Goal: Task Accomplishment & Management: Manage account settings

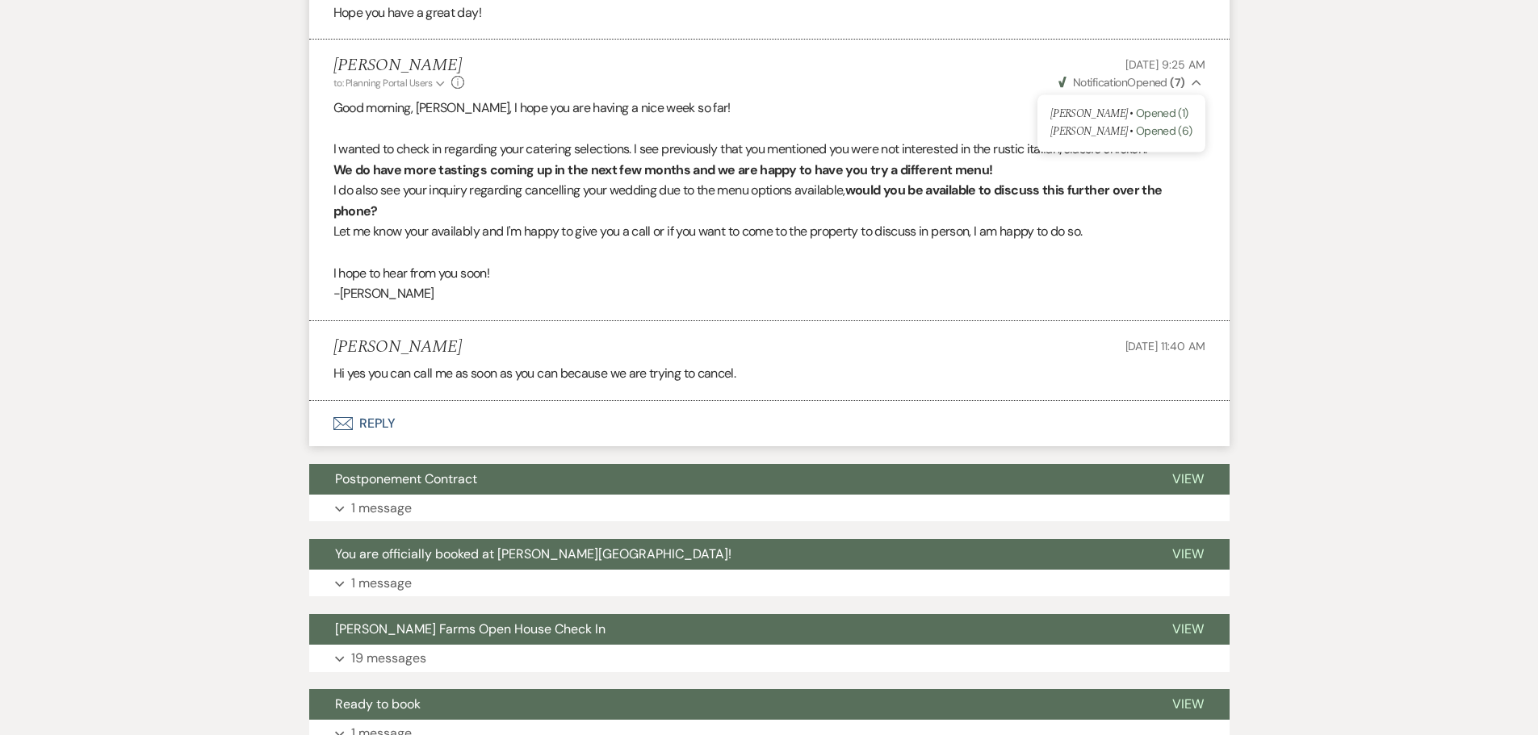
scroll to position [3919, 0]
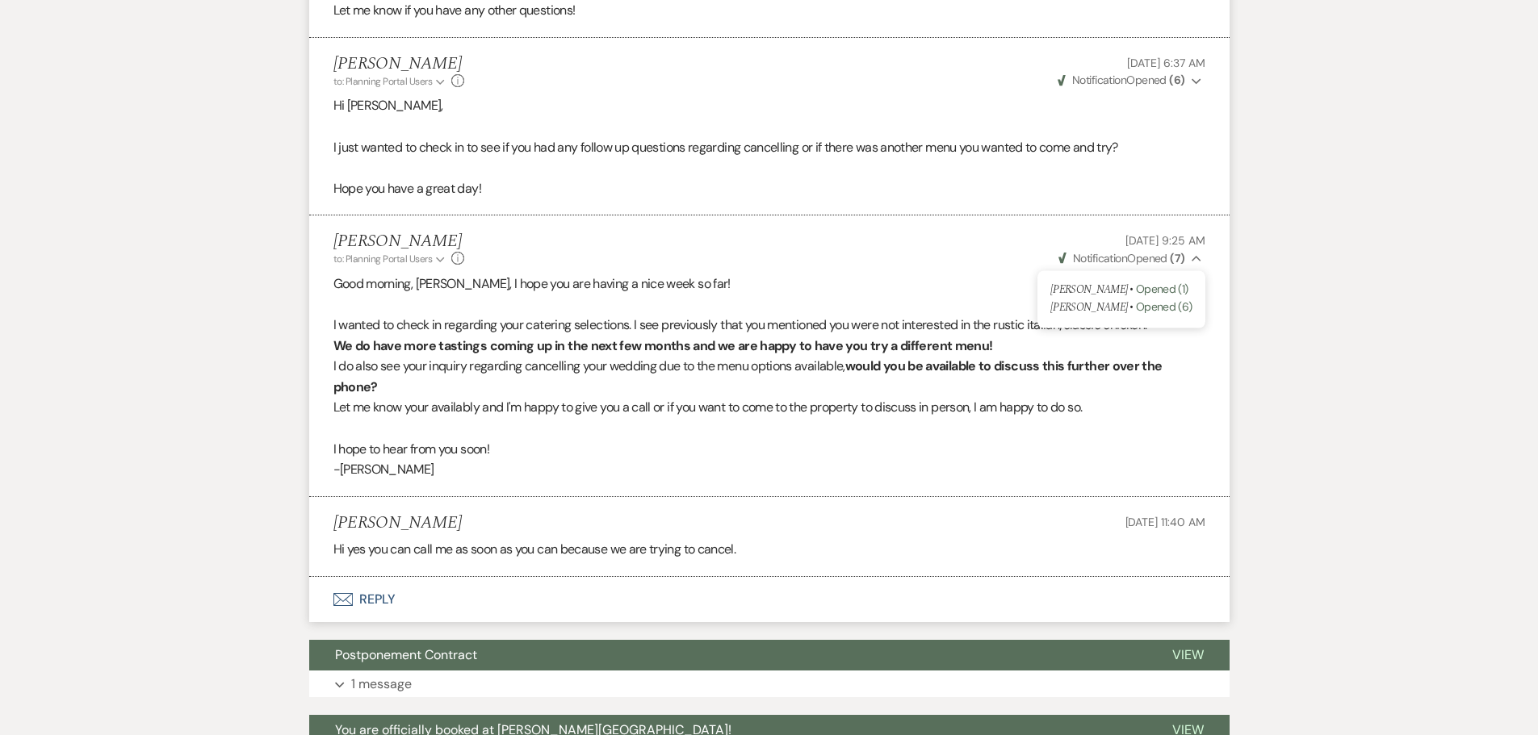
click at [315, 308] on li "[PERSON_NAME] to: Planning Portal Users Expand Info [DATE] 9:25 AM Weven Check …" at bounding box center [769, 356] width 920 height 281
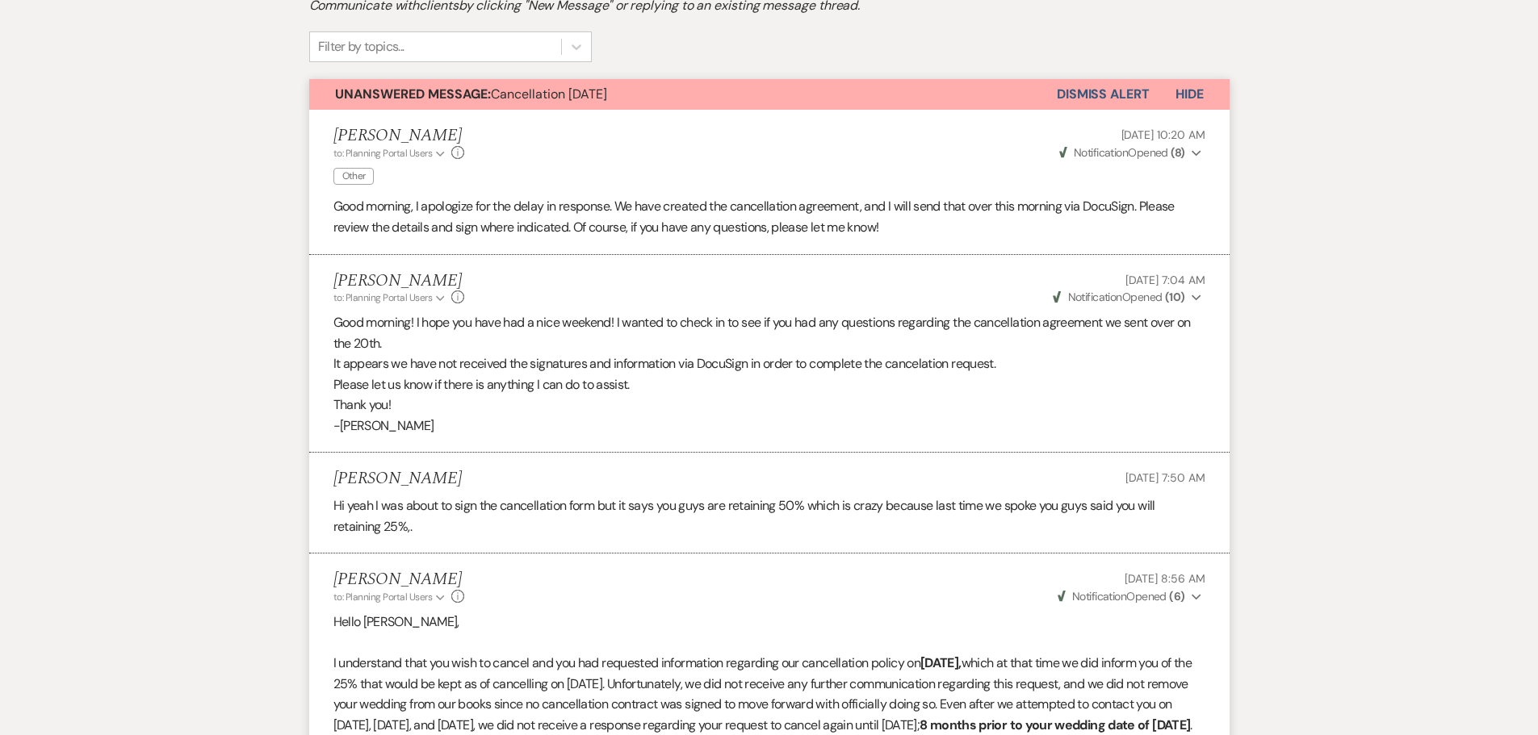
scroll to position [0, 0]
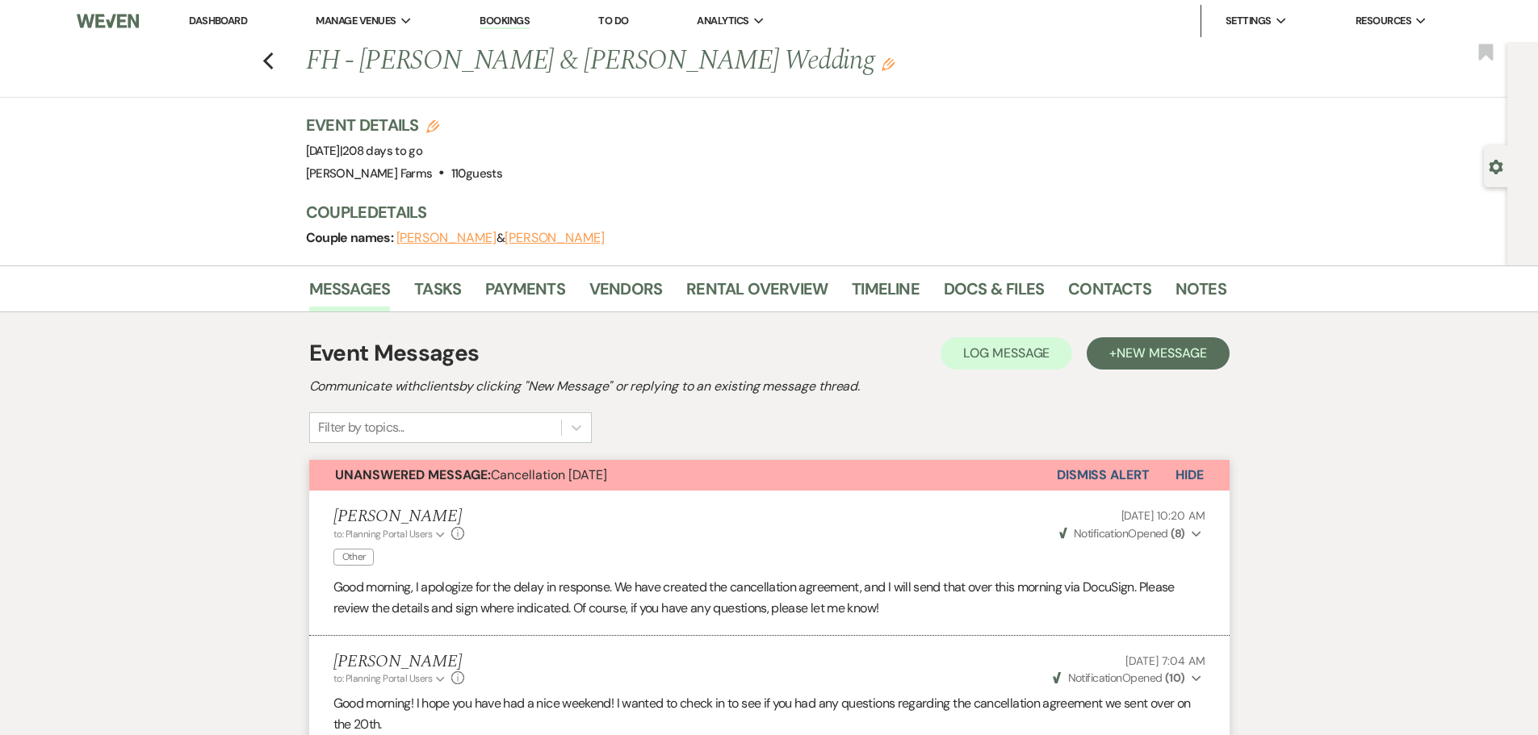
click at [225, 27] on link "Dashboard" at bounding box center [218, 21] width 58 height 14
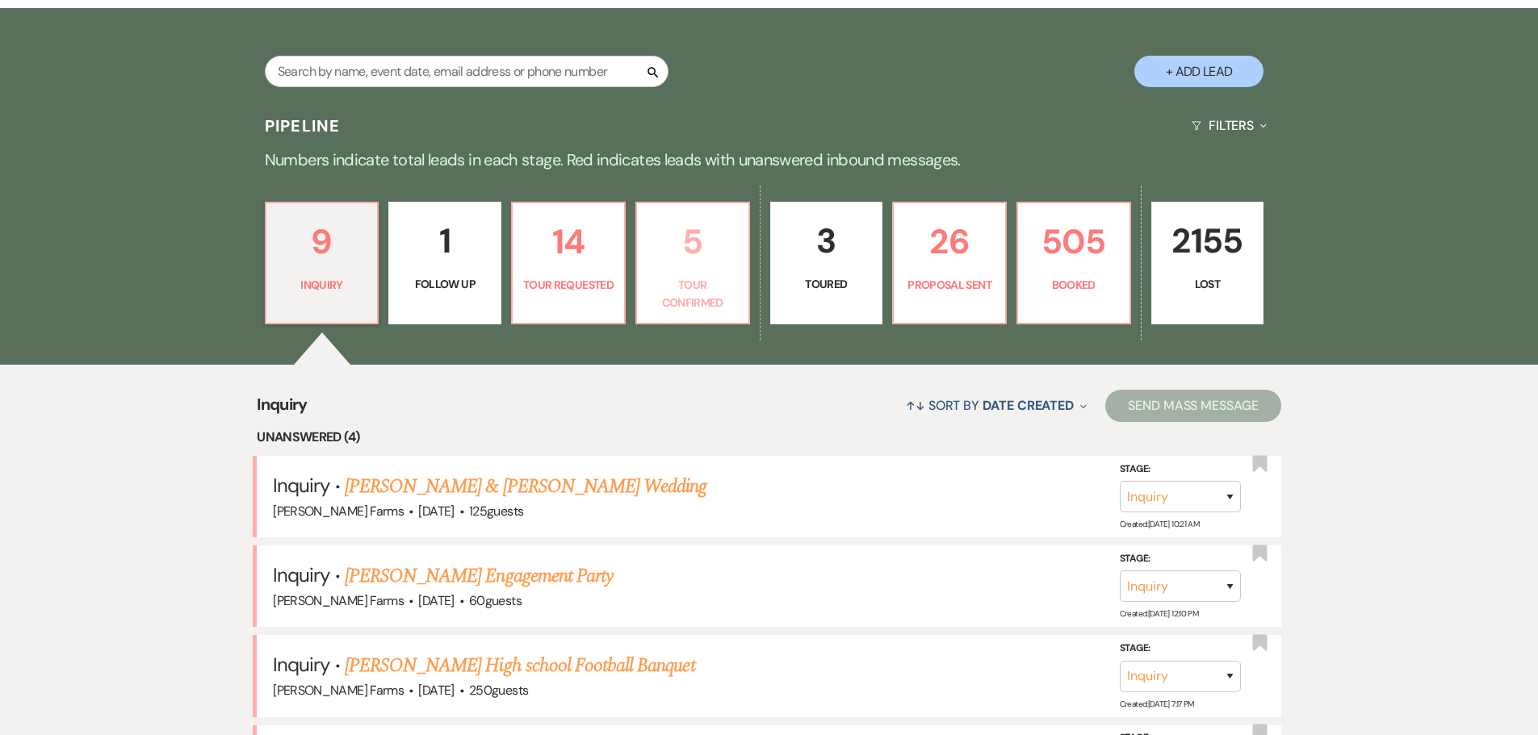
scroll to position [404, 0]
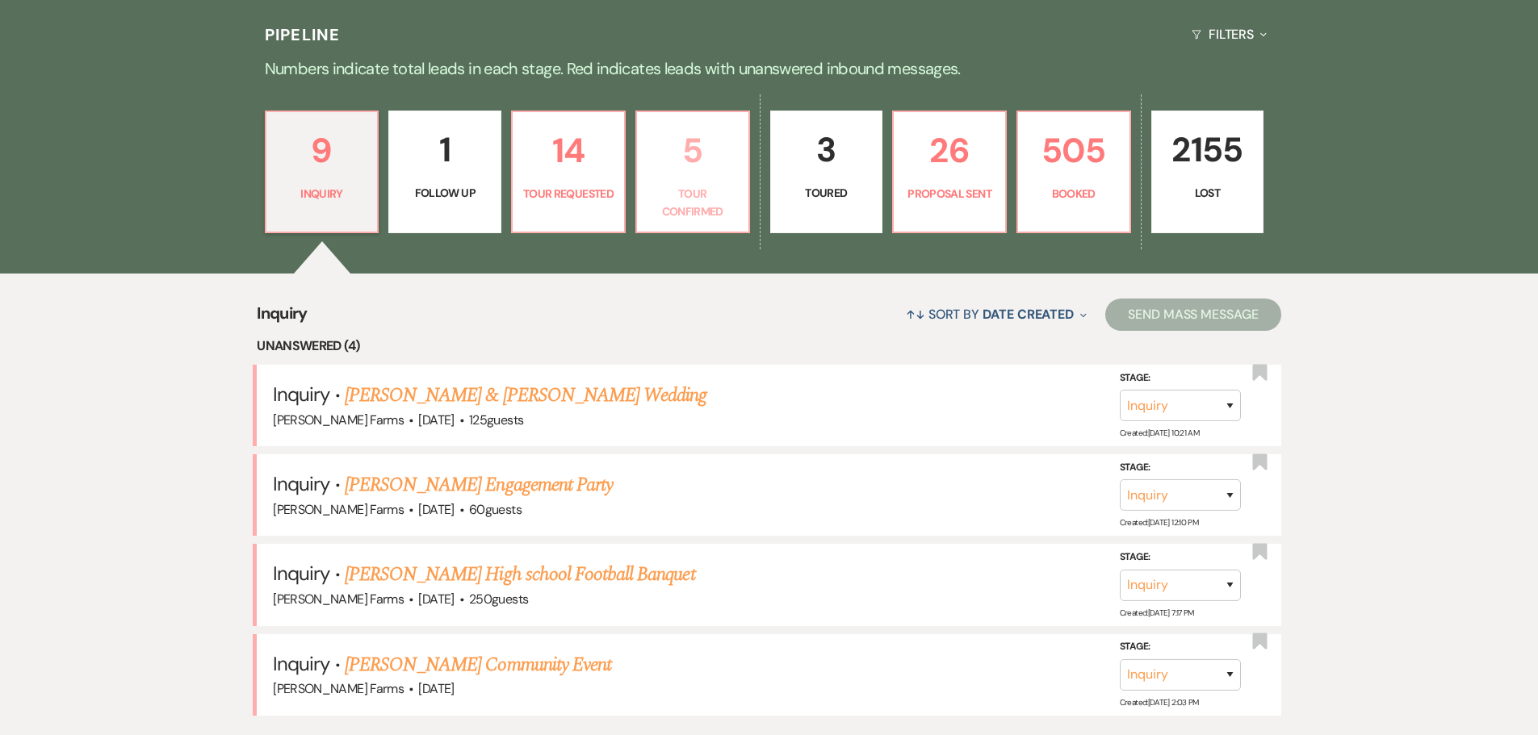
click at [718, 200] on p "Tour Confirmed" at bounding box center [693, 203] width 92 height 36
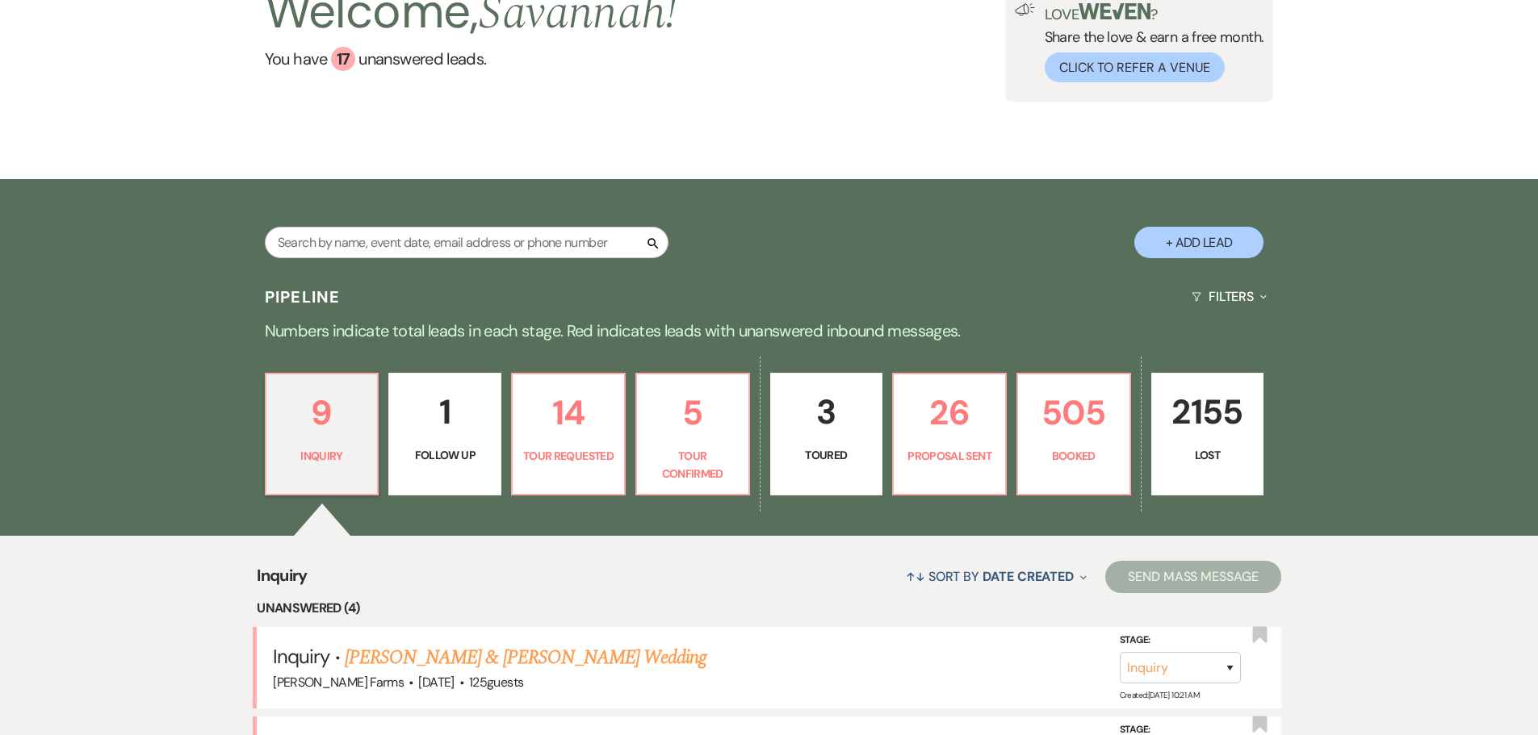
select select "4"
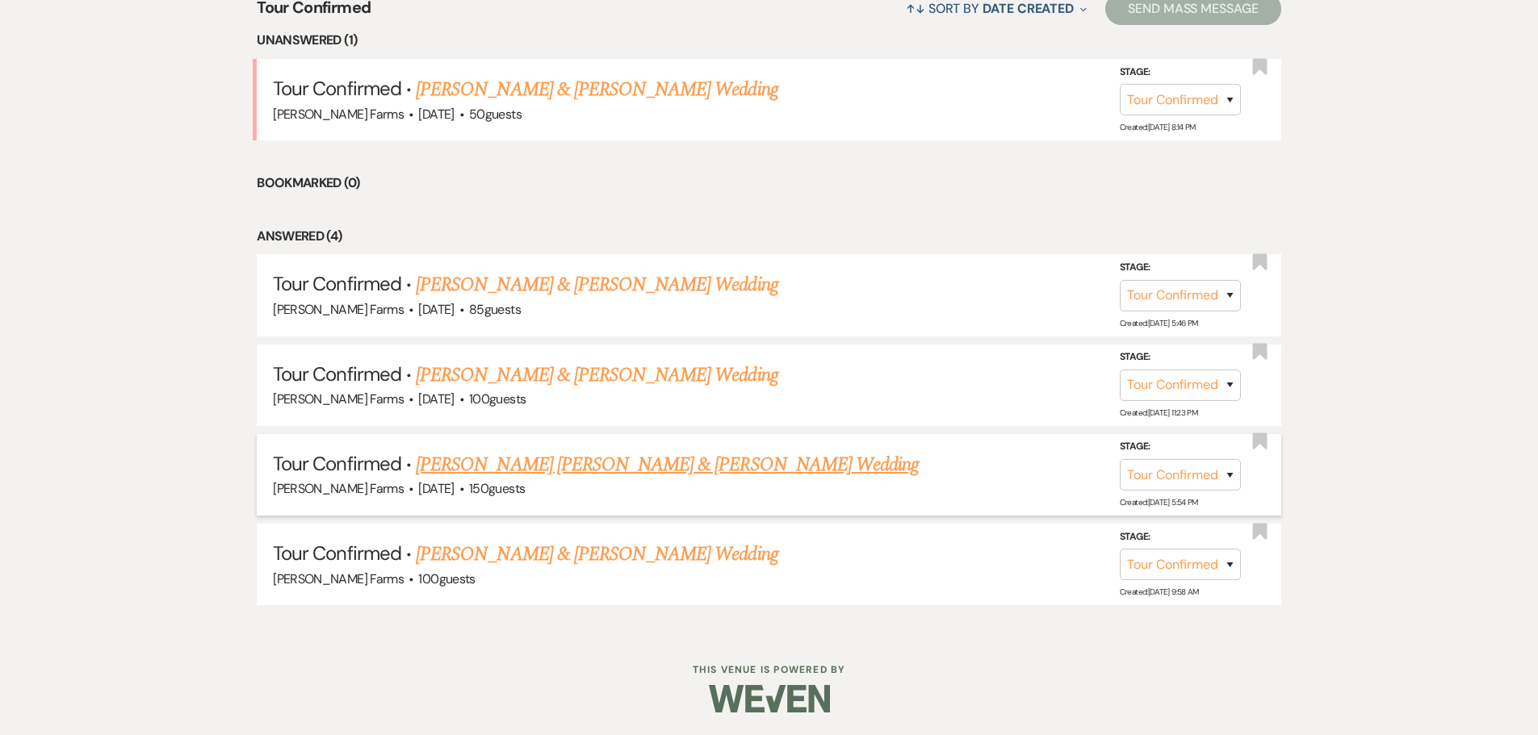
scroll to position [711, 0]
click at [676, 474] on link "[PERSON_NAME] [PERSON_NAME] & [PERSON_NAME] Wedding" at bounding box center [667, 463] width 503 height 29
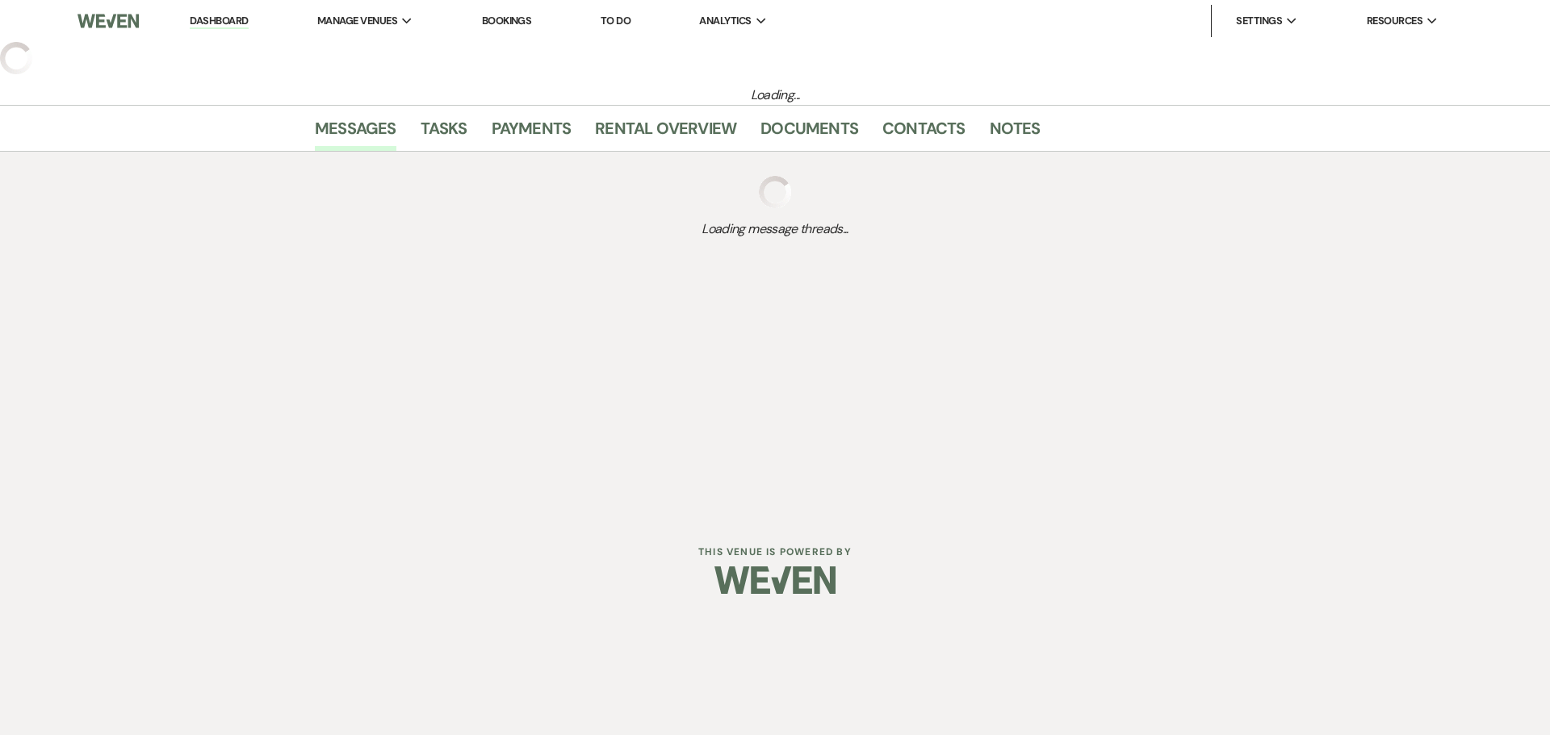
select select "4"
select select "5"
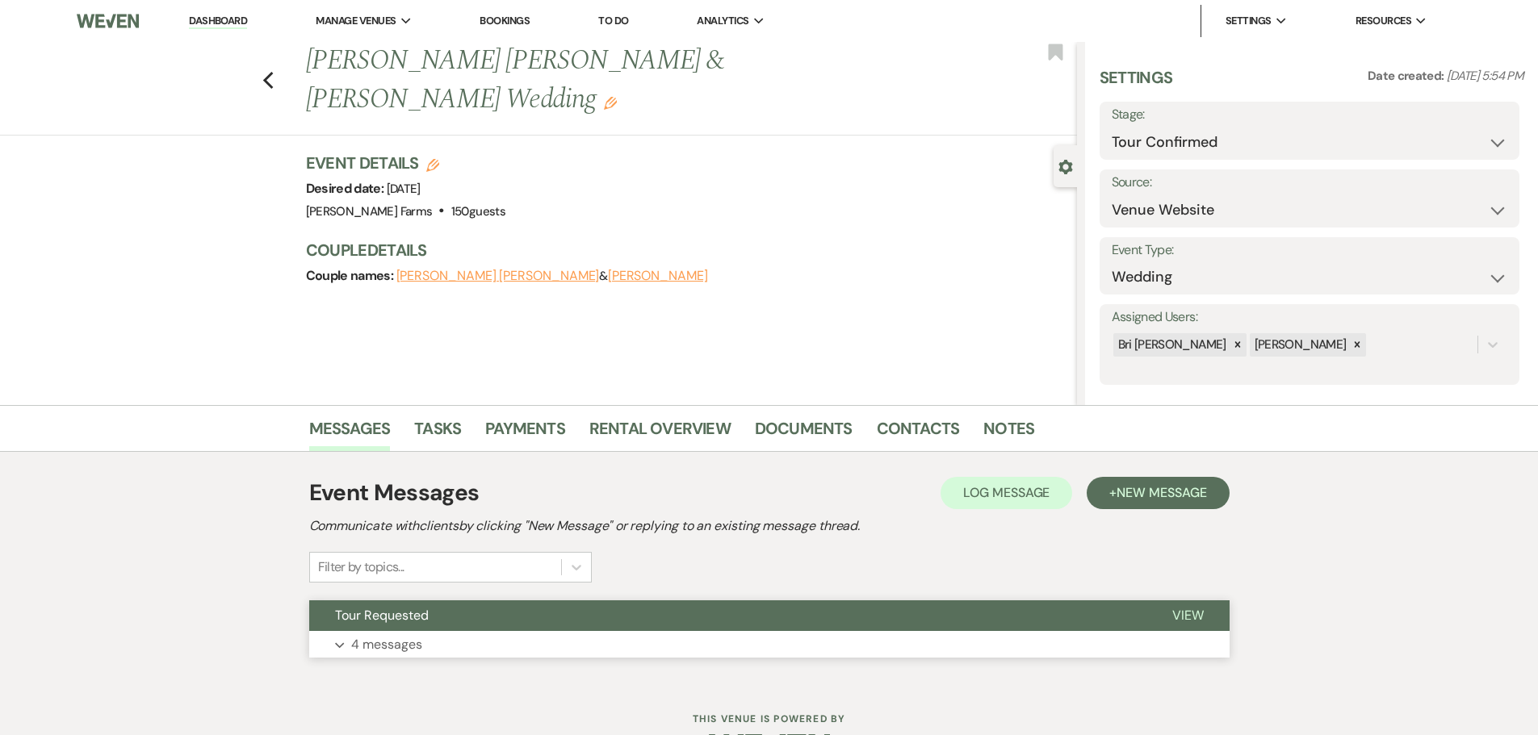
click at [921, 627] on button "Tour Requested" at bounding box center [727, 616] width 837 height 31
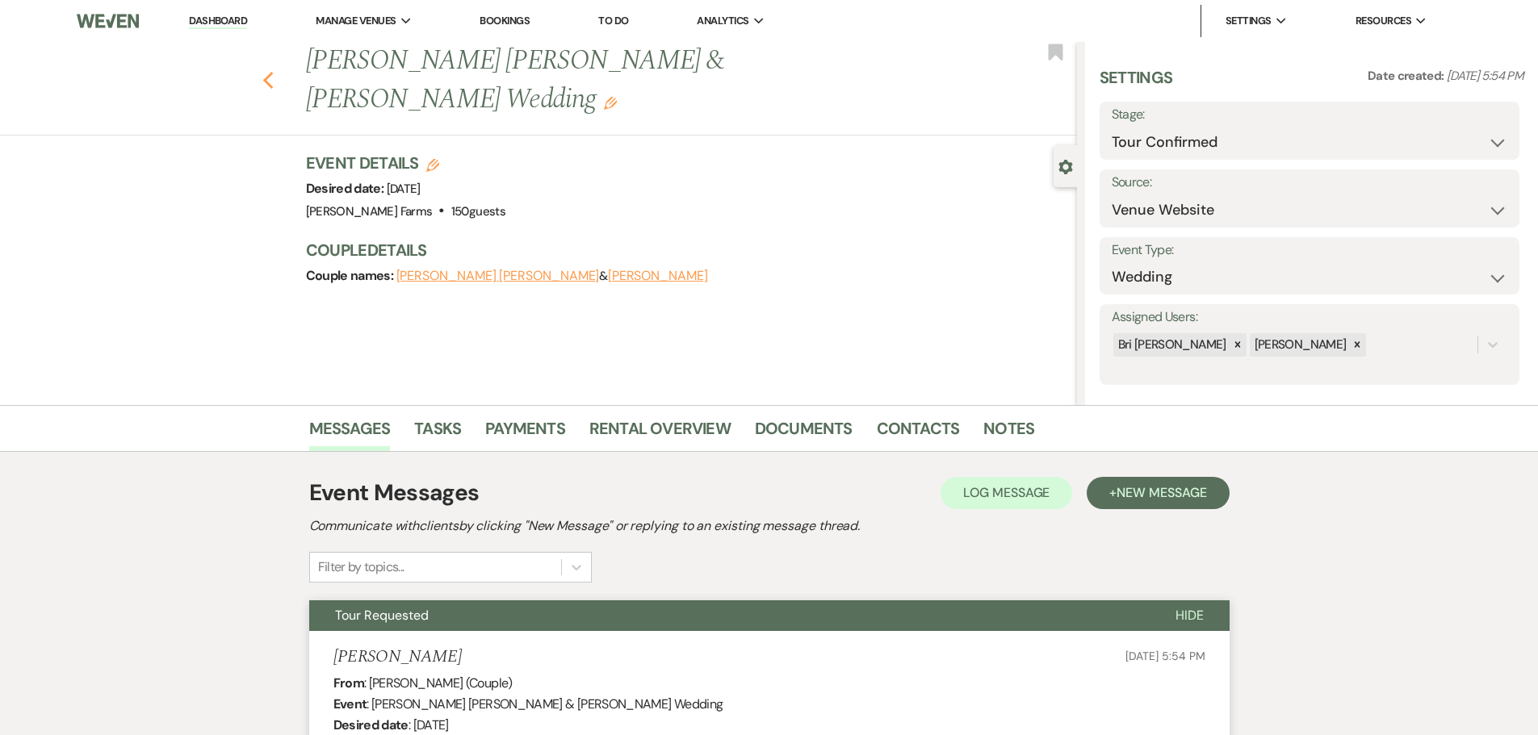
click at [273, 72] on use "button" at bounding box center [267, 81] width 10 height 18
select select "4"
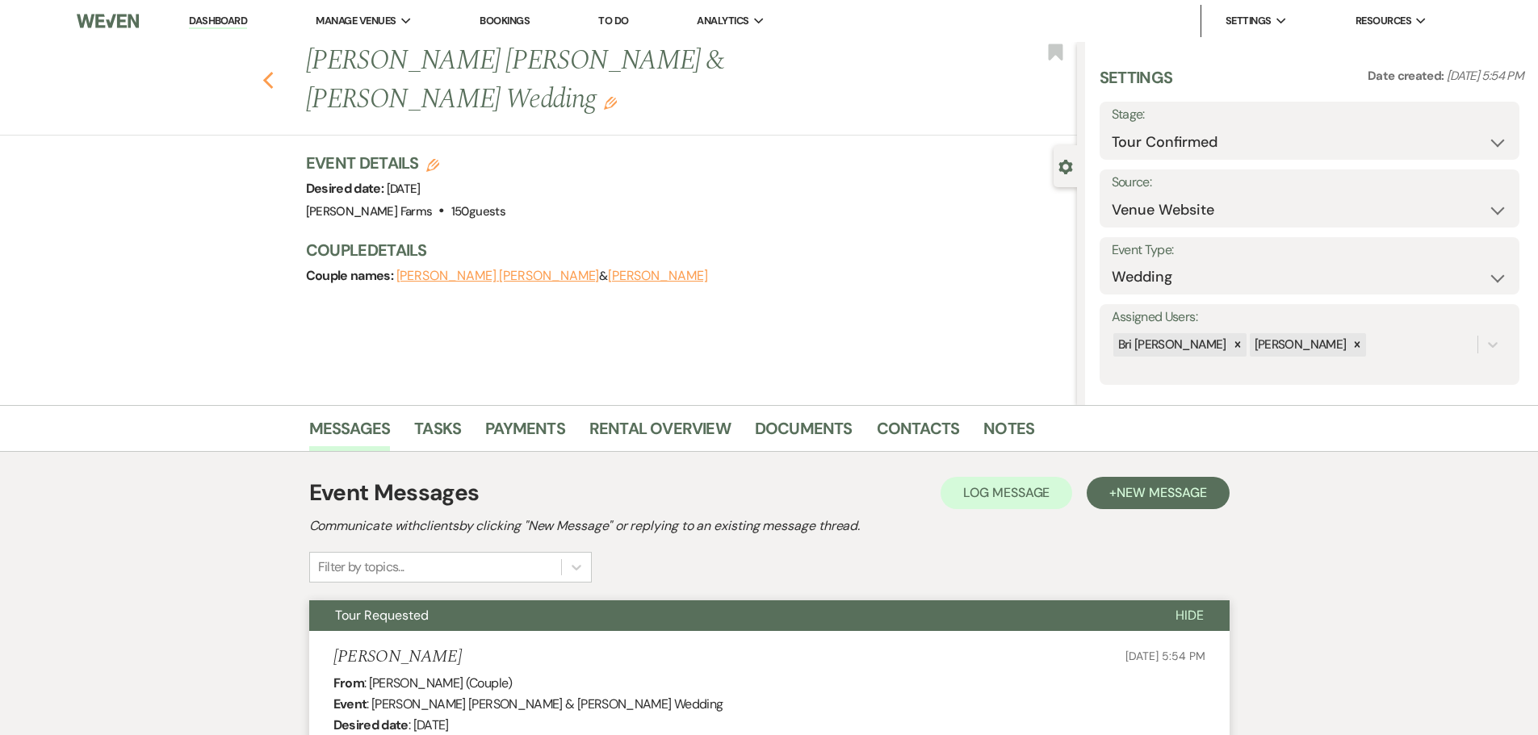
select select "4"
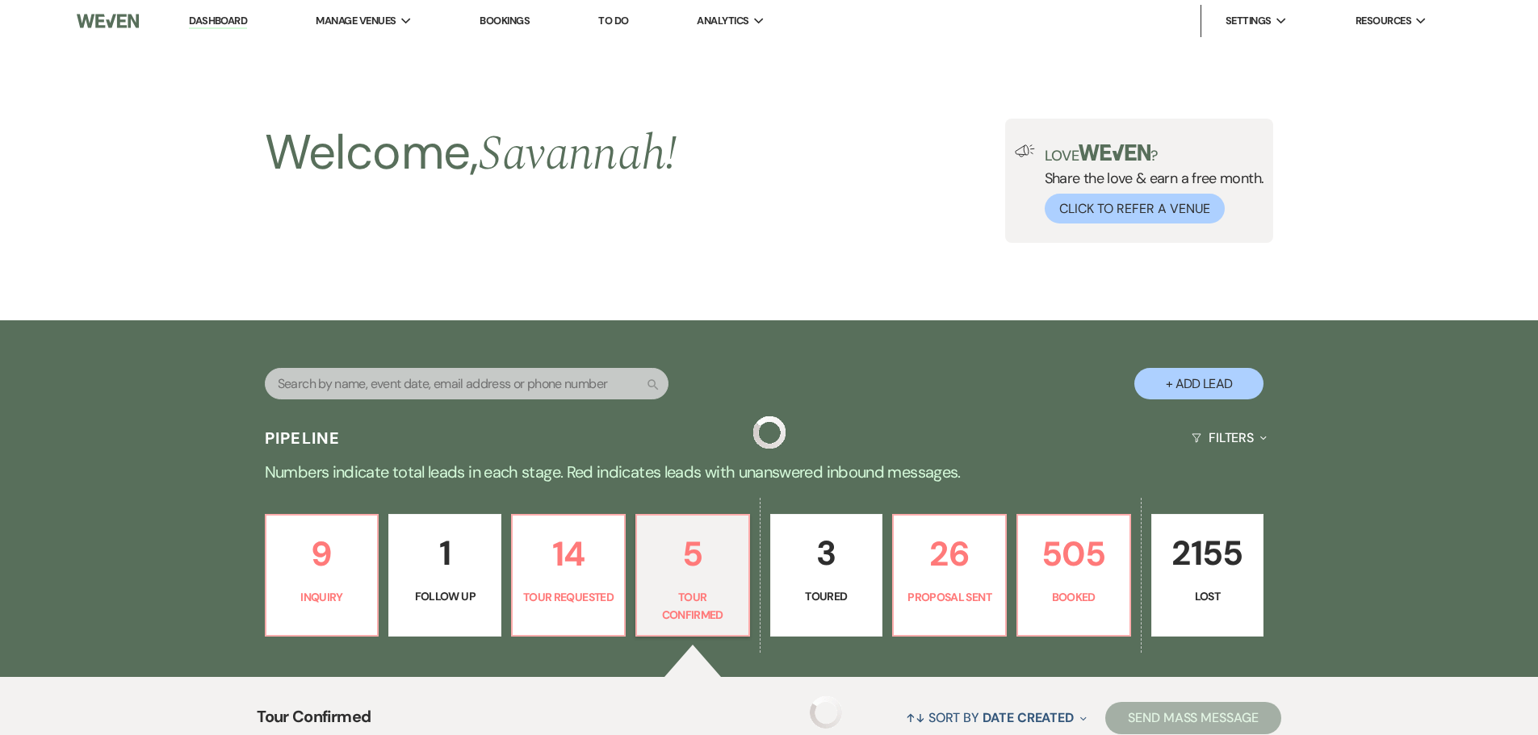
scroll to position [711, 0]
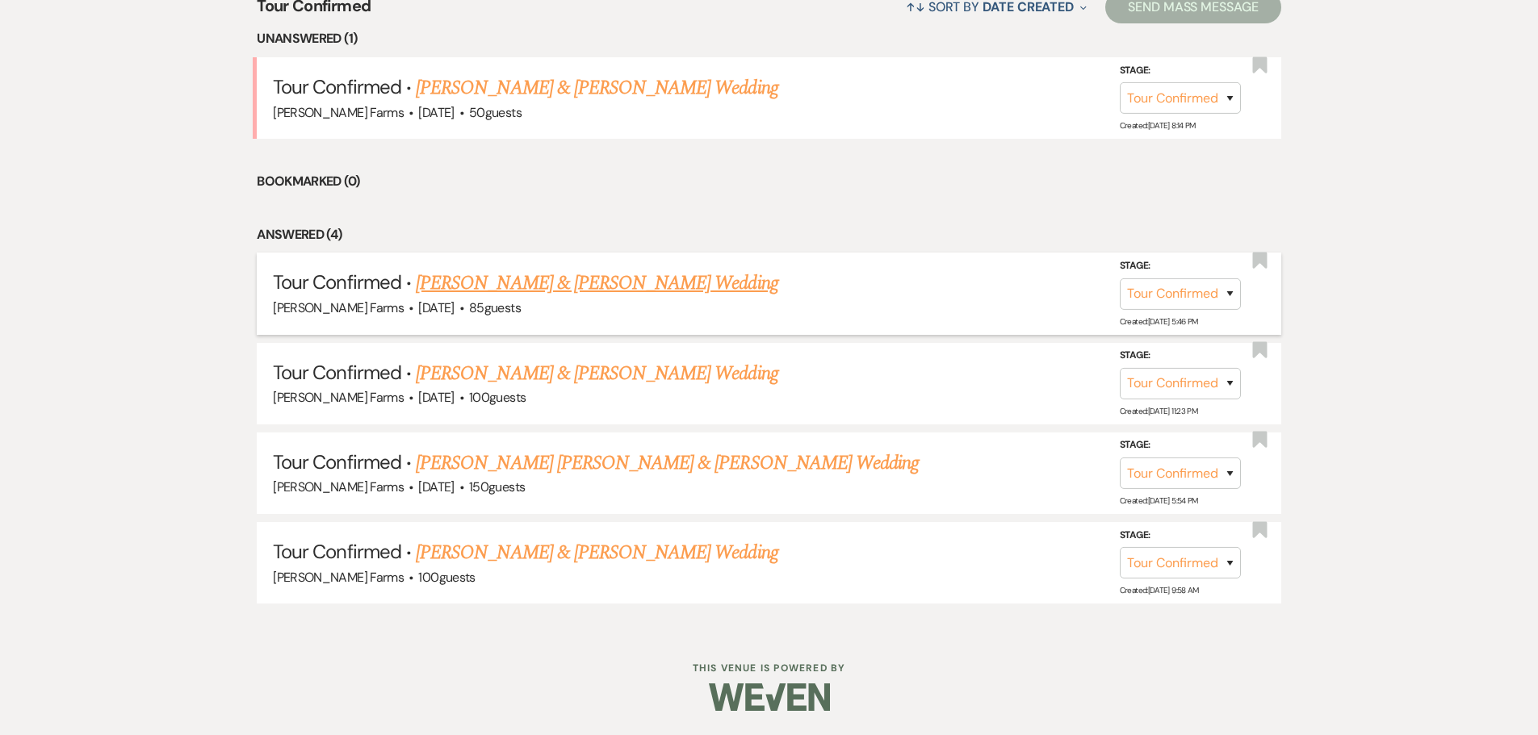
click at [639, 289] on link "[PERSON_NAME] & [PERSON_NAME] Wedding" at bounding box center [597, 283] width 362 height 29
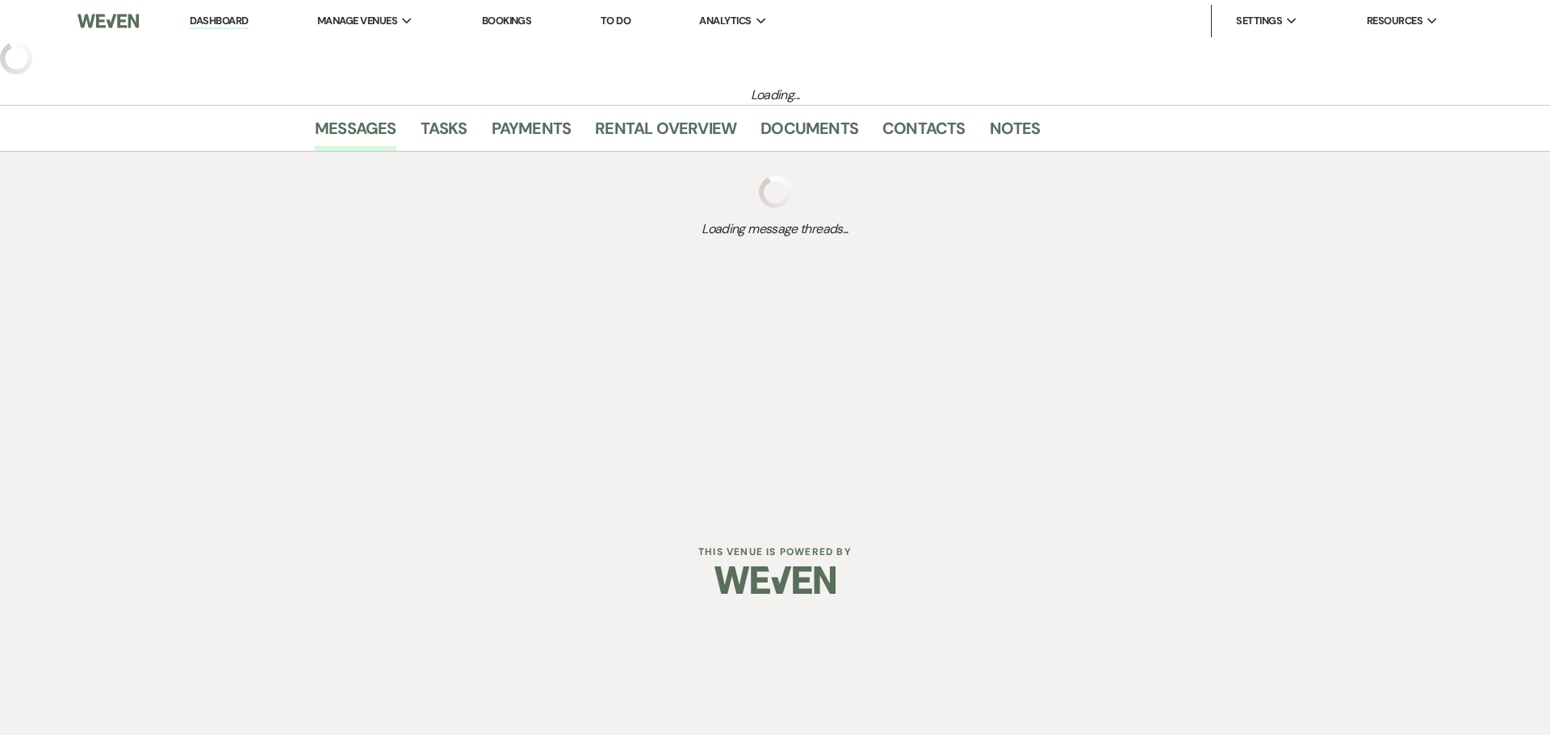
select select "4"
select select "5"
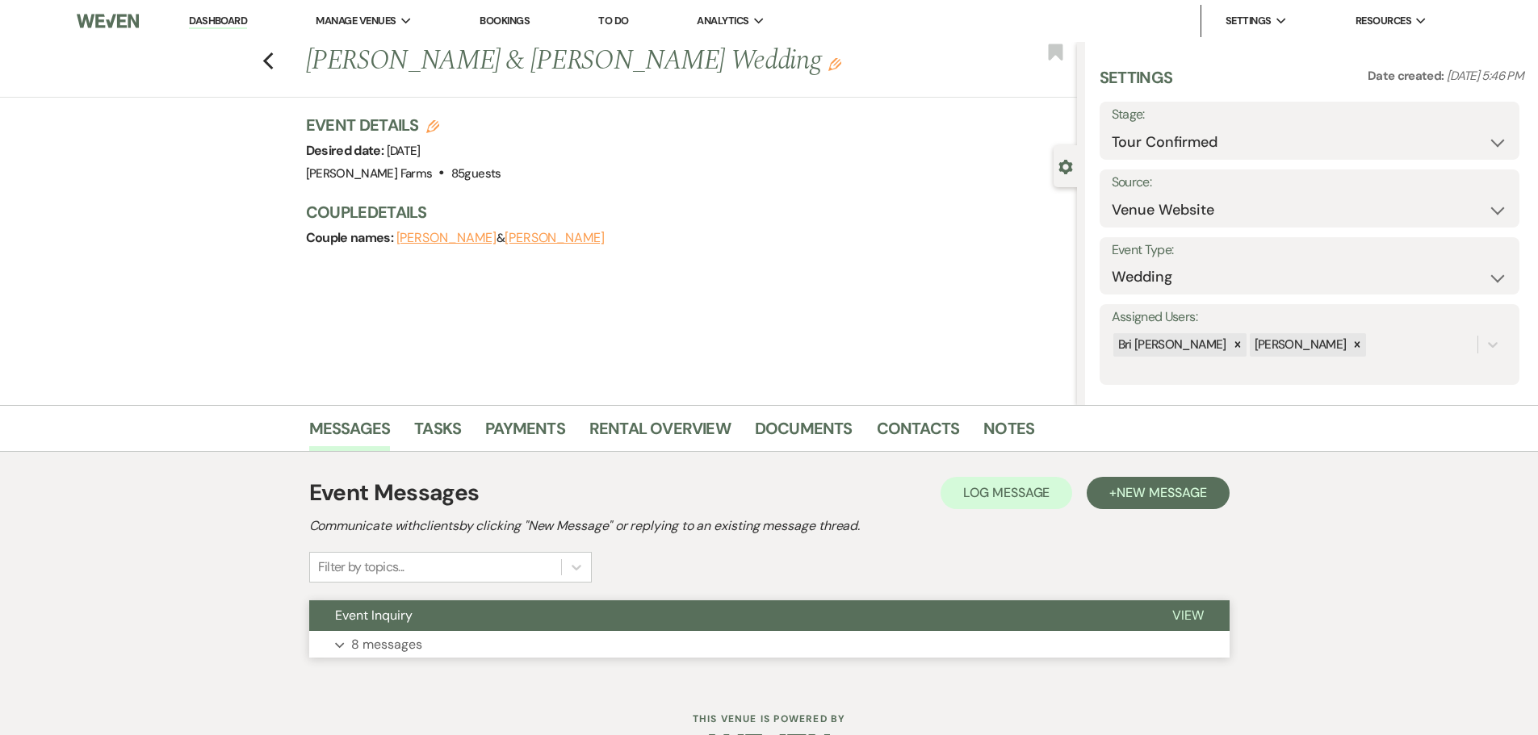
click at [476, 626] on button "Event Inquiry" at bounding box center [727, 616] width 837 height 31
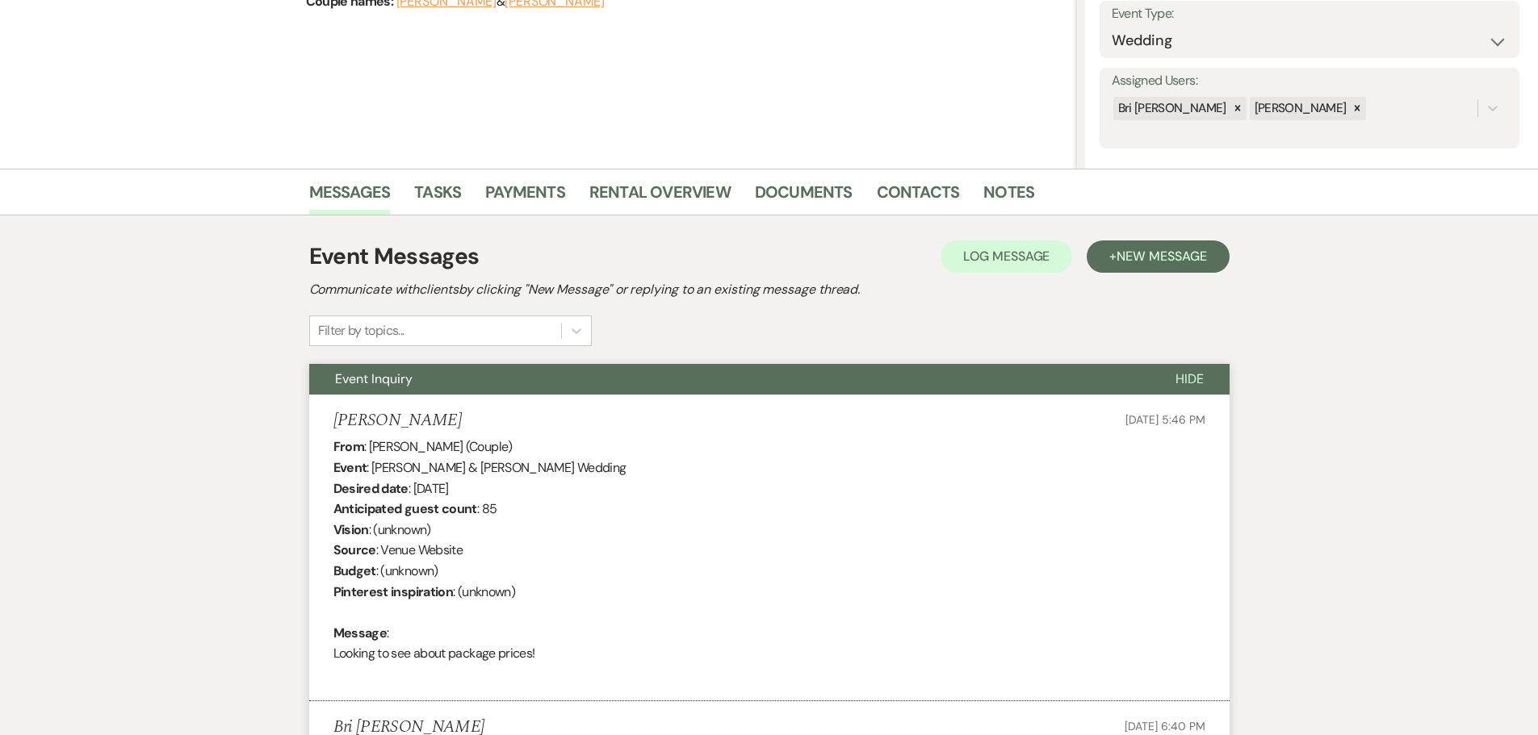
scroll to position [167, 0]
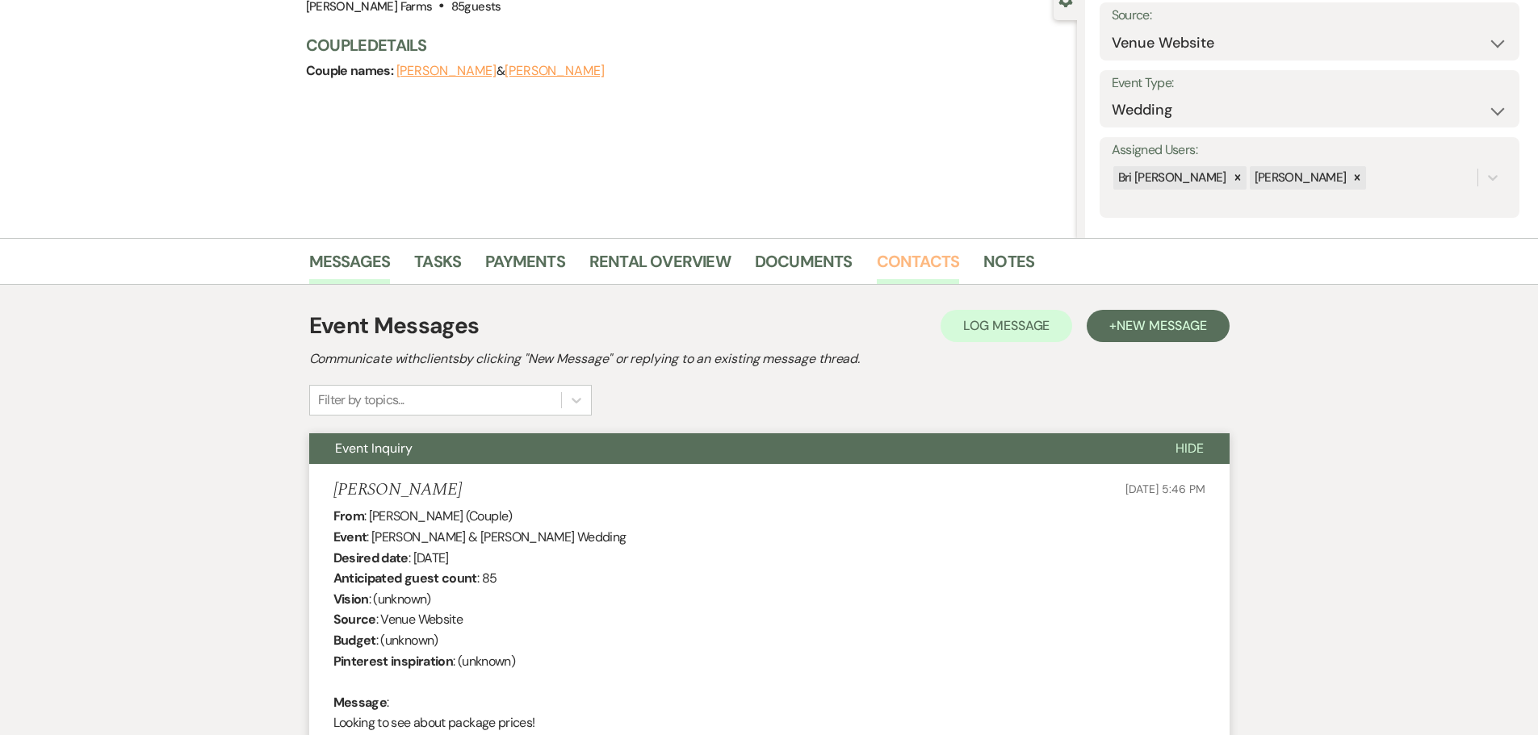
click at [925, 270] on link "Contacts" at bounding box center [918, 267] width 83 height 36
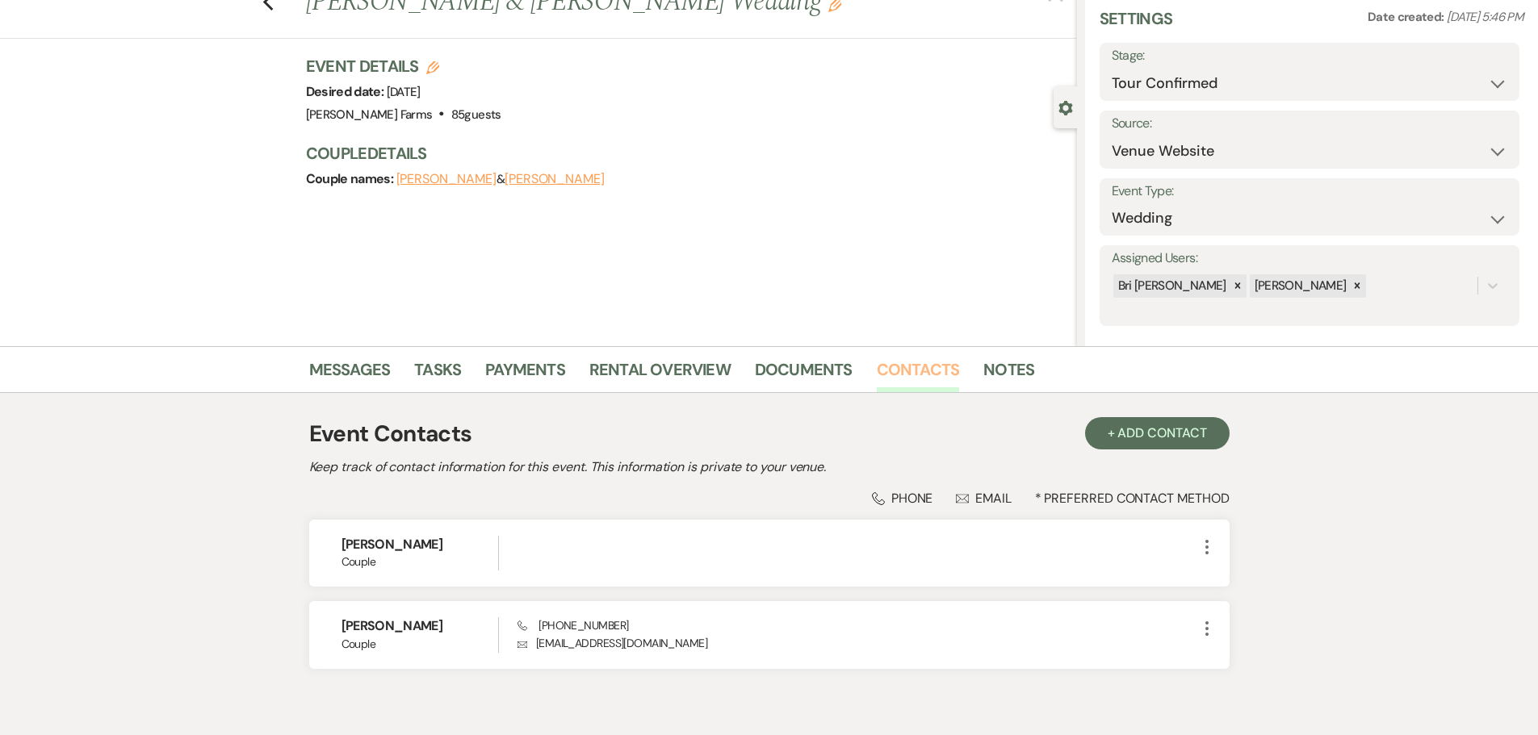
scroll to position [136, 0]
